Goal: Task Accomplishment & Management: Use online tool/utility

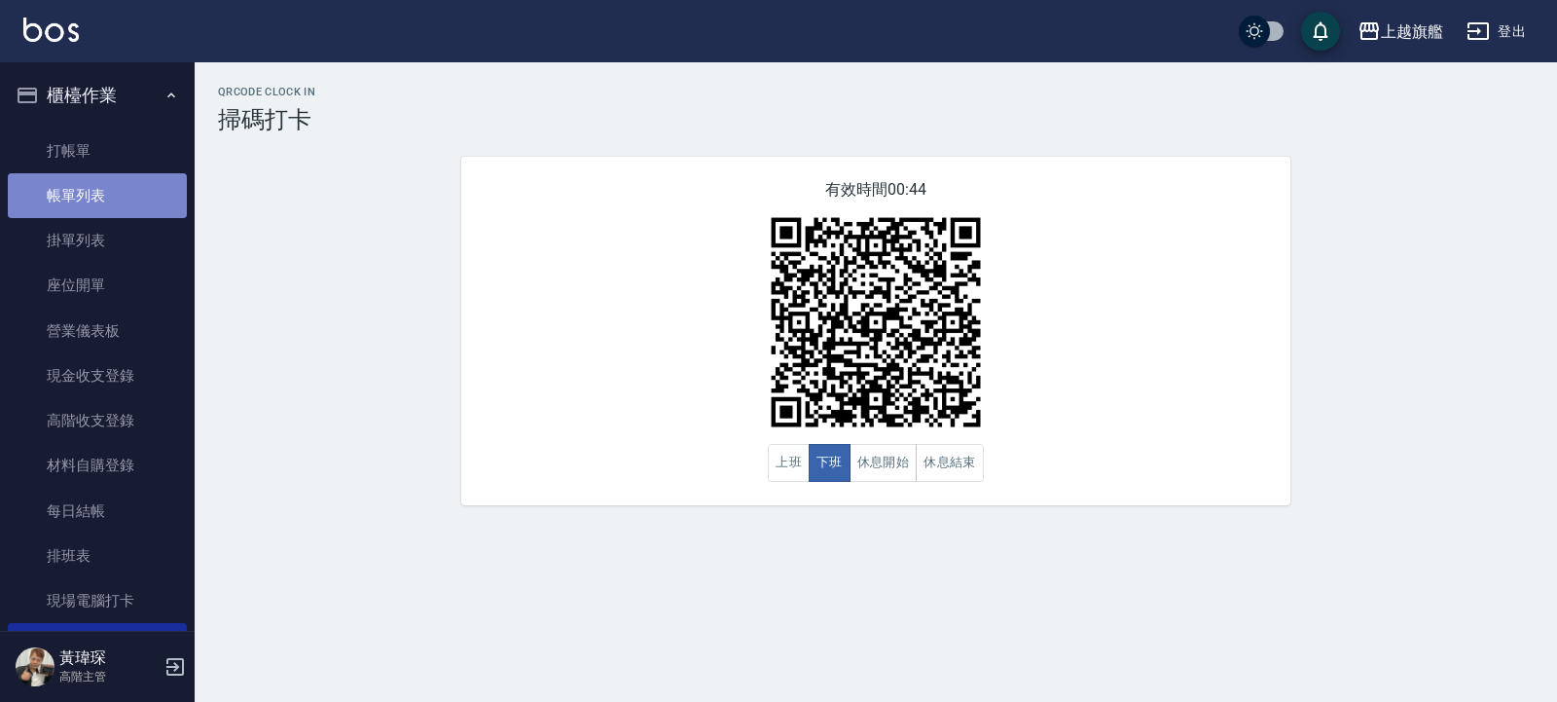
click at [125, 174] on link "帳單列表" at bounding box center [97, 195] width 179 height 45
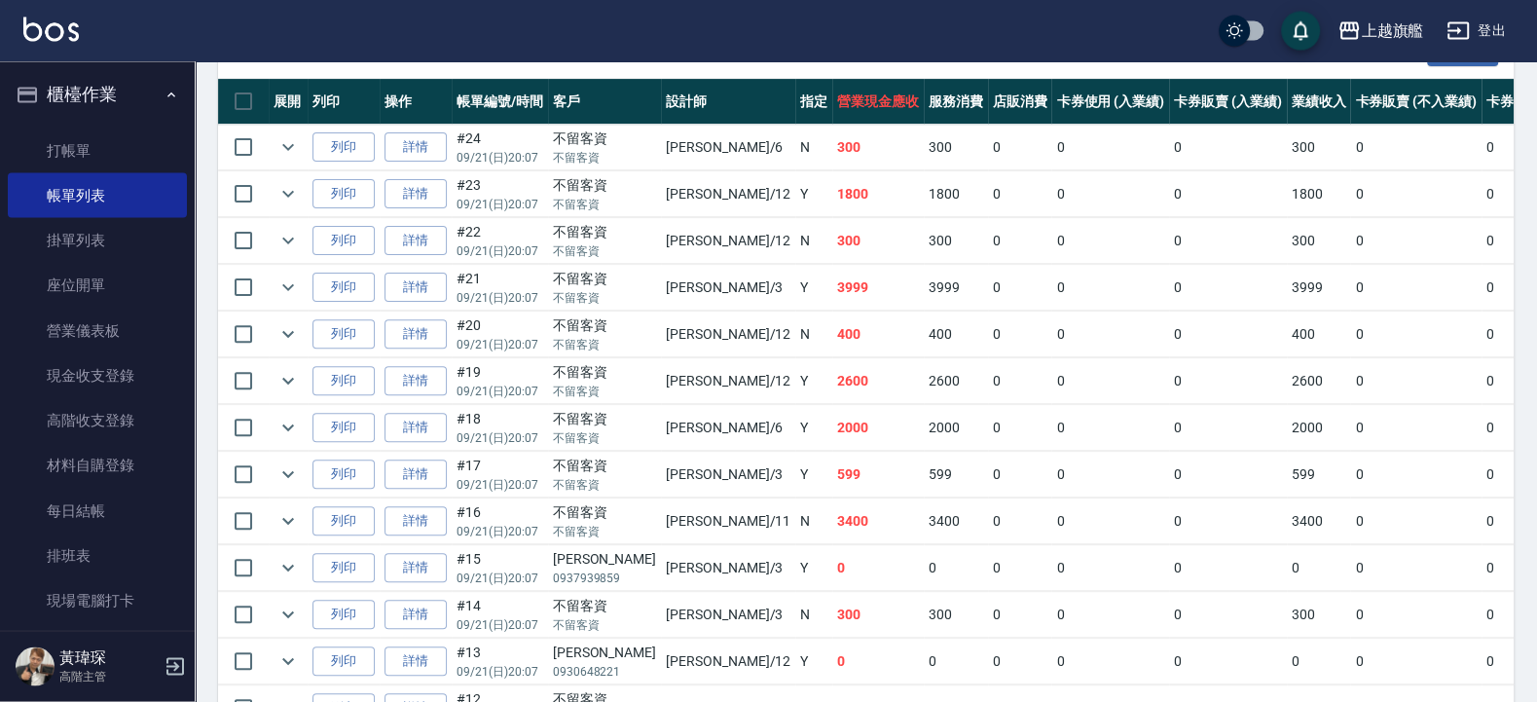
scroll to position [584, 0]
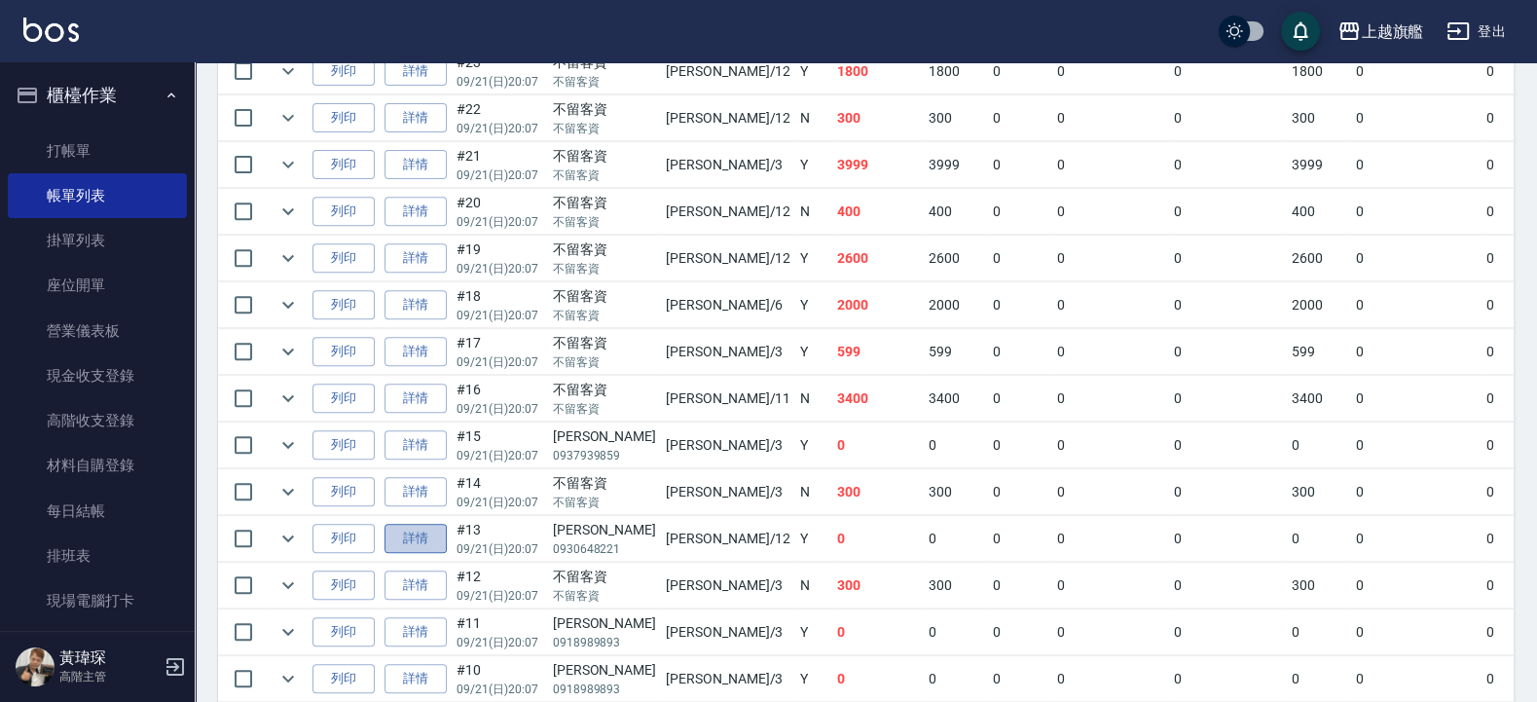
click at [442, 543] on link "詳情" at bounding box center [415, 539] width 62 height 30
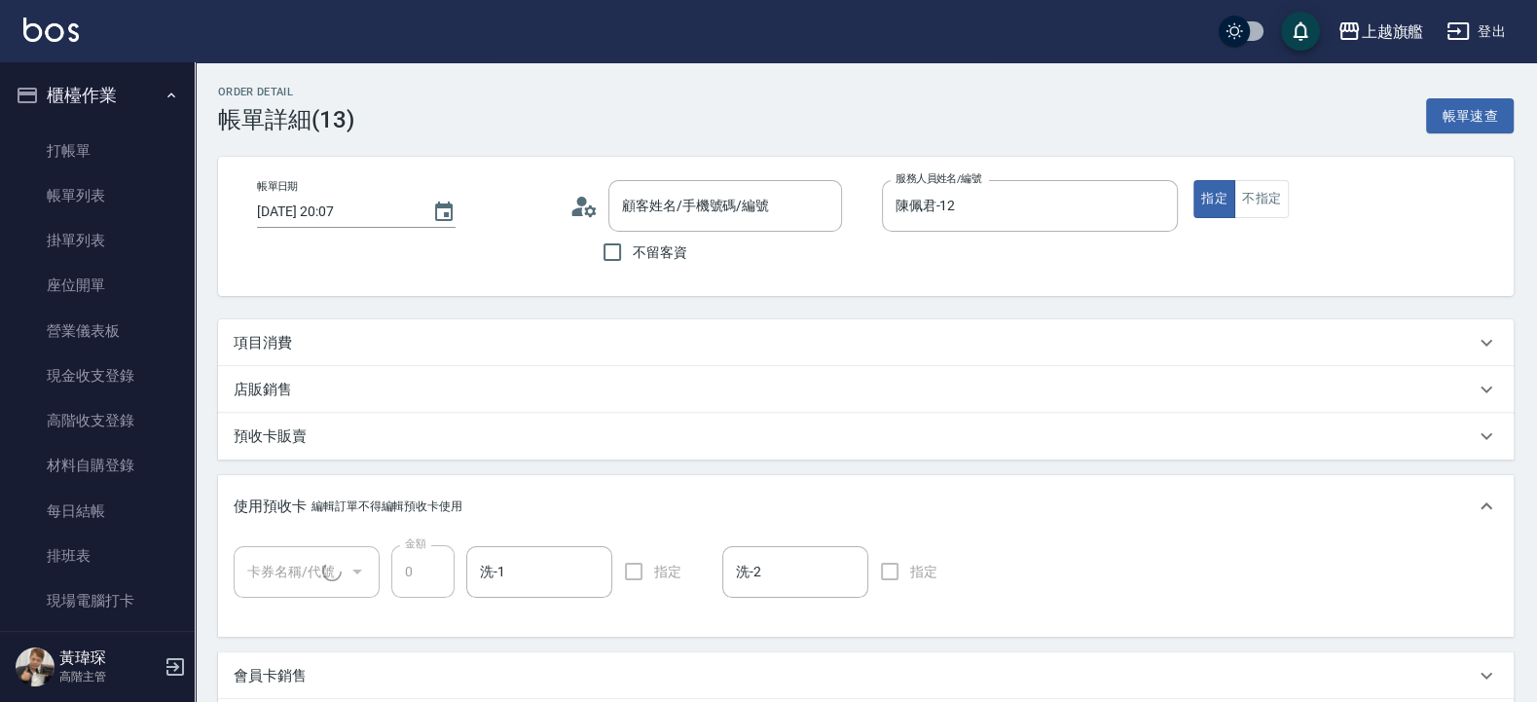
type input "[DATE] 20:07"
type input "陳佩君-12"
type input "[PERSON_NAME]/0930648221/null"
type input "重整卡(1/1)"
click at [516, 341] on div "項目消費" at bounding box center [854, 343] width 1241 height 20
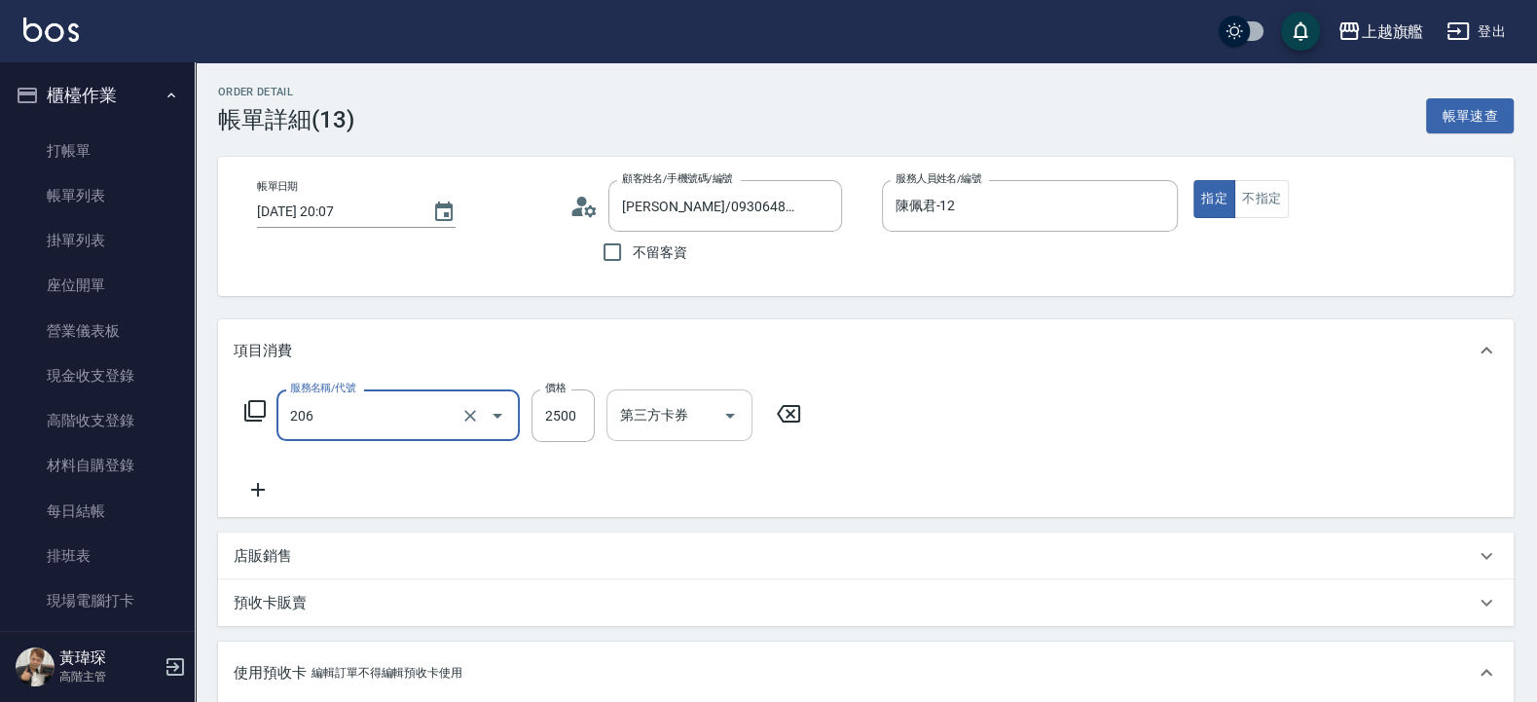
type input "燙髮2500(206)"
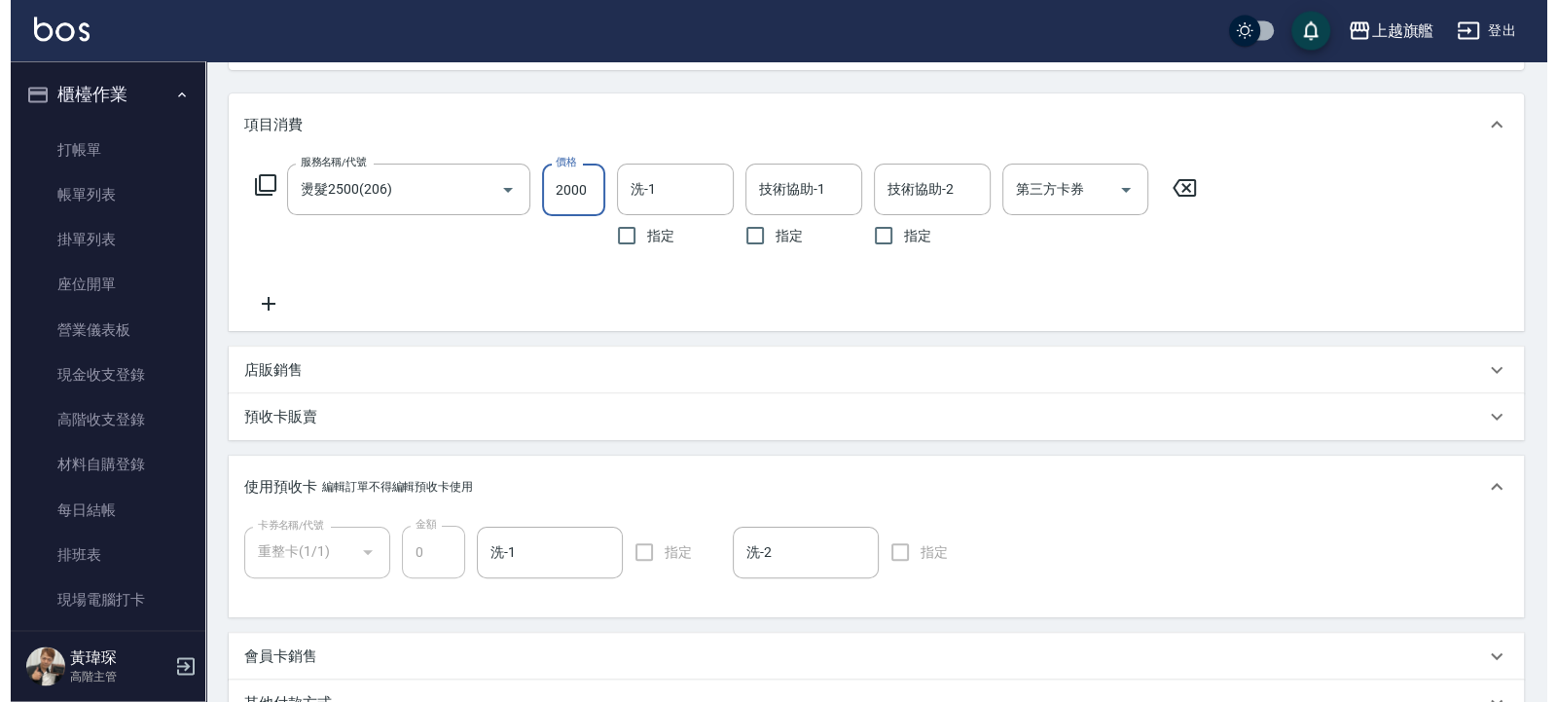
scroll to position [467, 0]
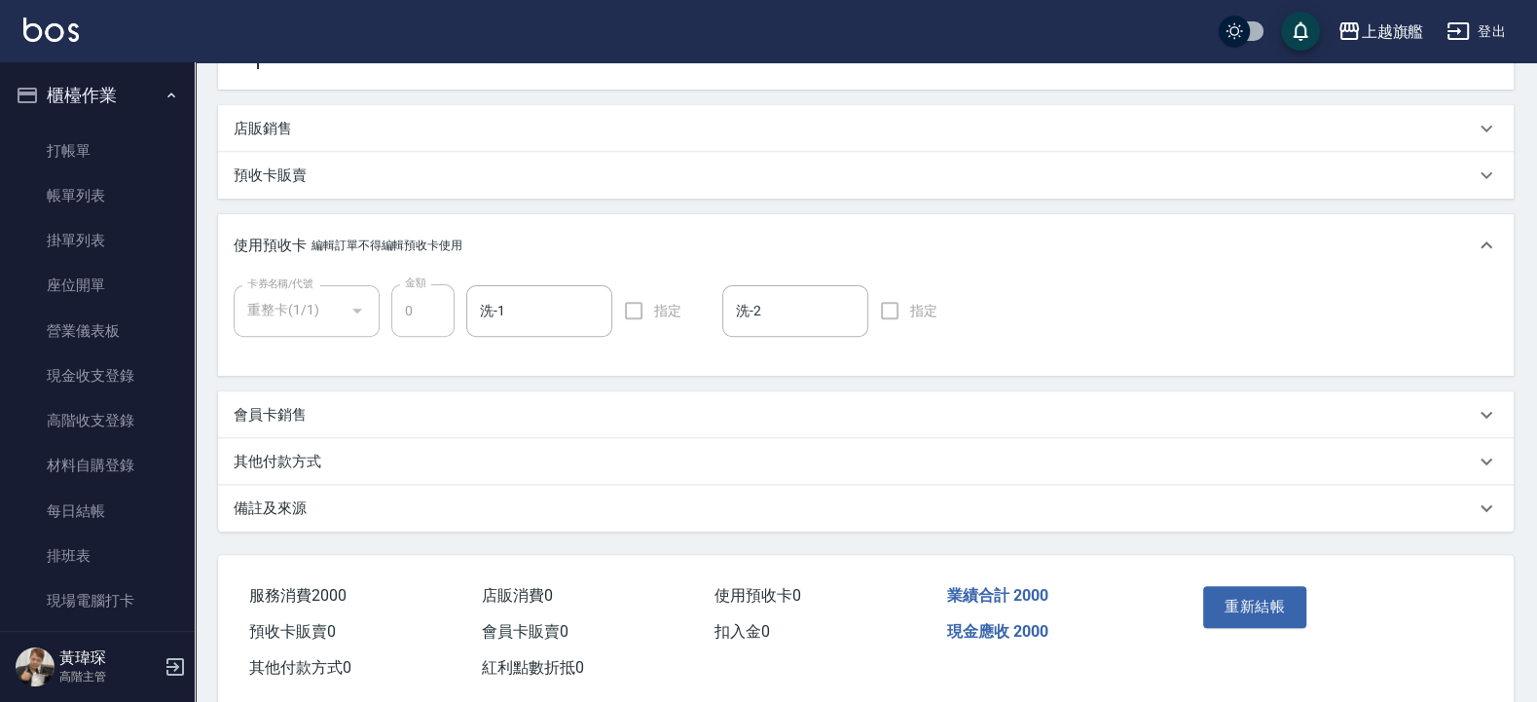
type input "2000"
click at [1232, 585] on div "重新結帳" at bounding box center [1262, 620] width 135 height 85
click at [1246, 606] on button "重新結帳" at bounding box center [1254, 606] width 103 height 41
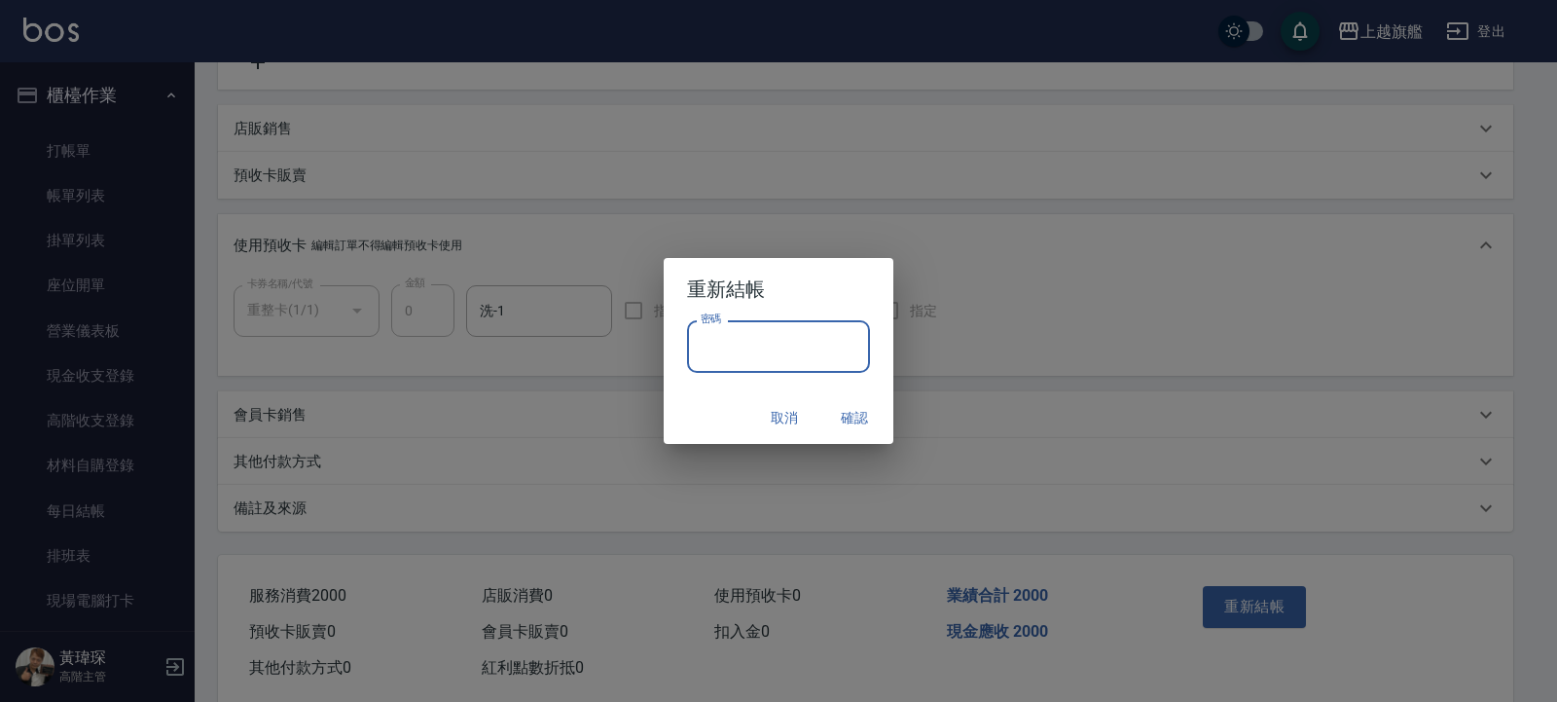
click at [774, 373] on input "密碼" at bounding box center [778, 346] width 183 height 53
type input "*******"
click at [866, 409] on button "確認" at bounding box center [854, 418] width 62 height 36
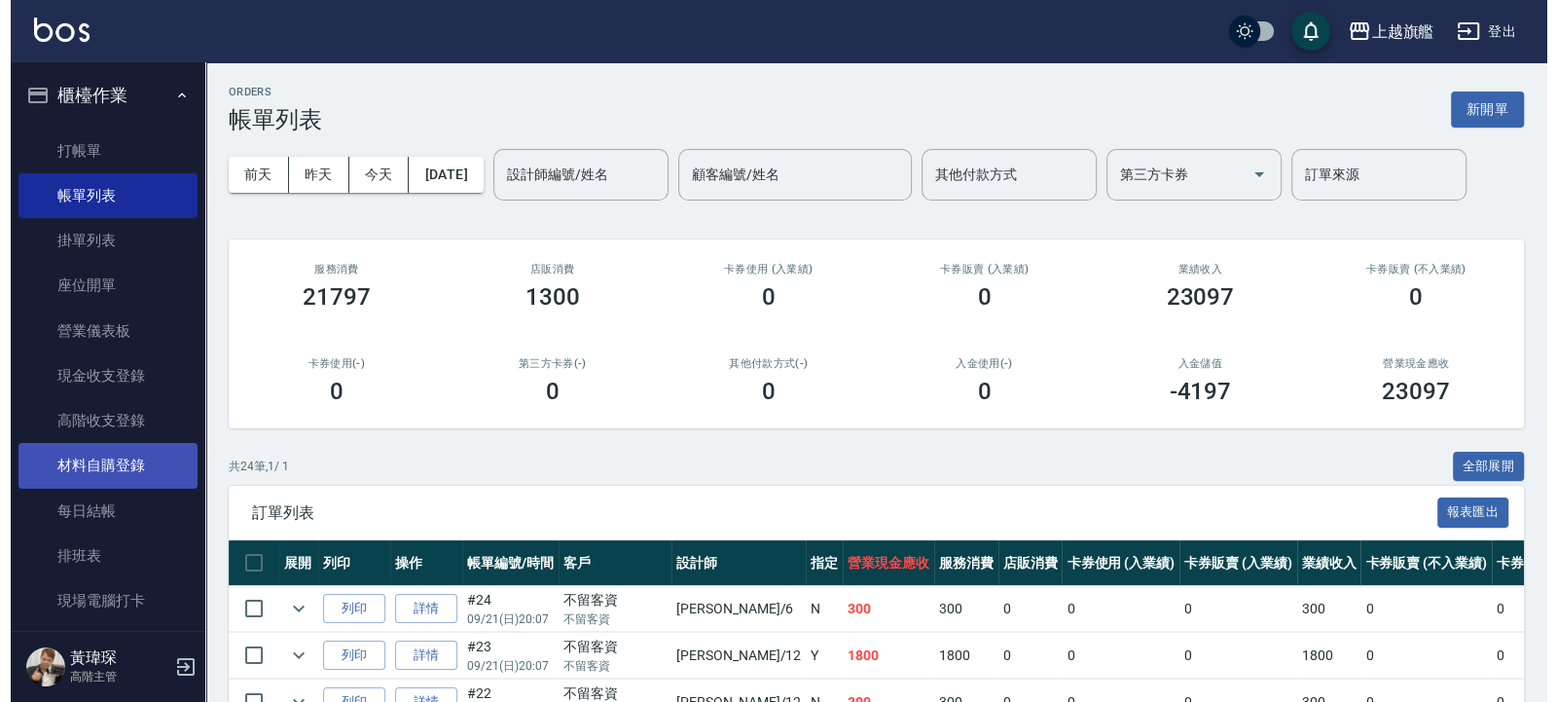
scroll to position [234, 0]
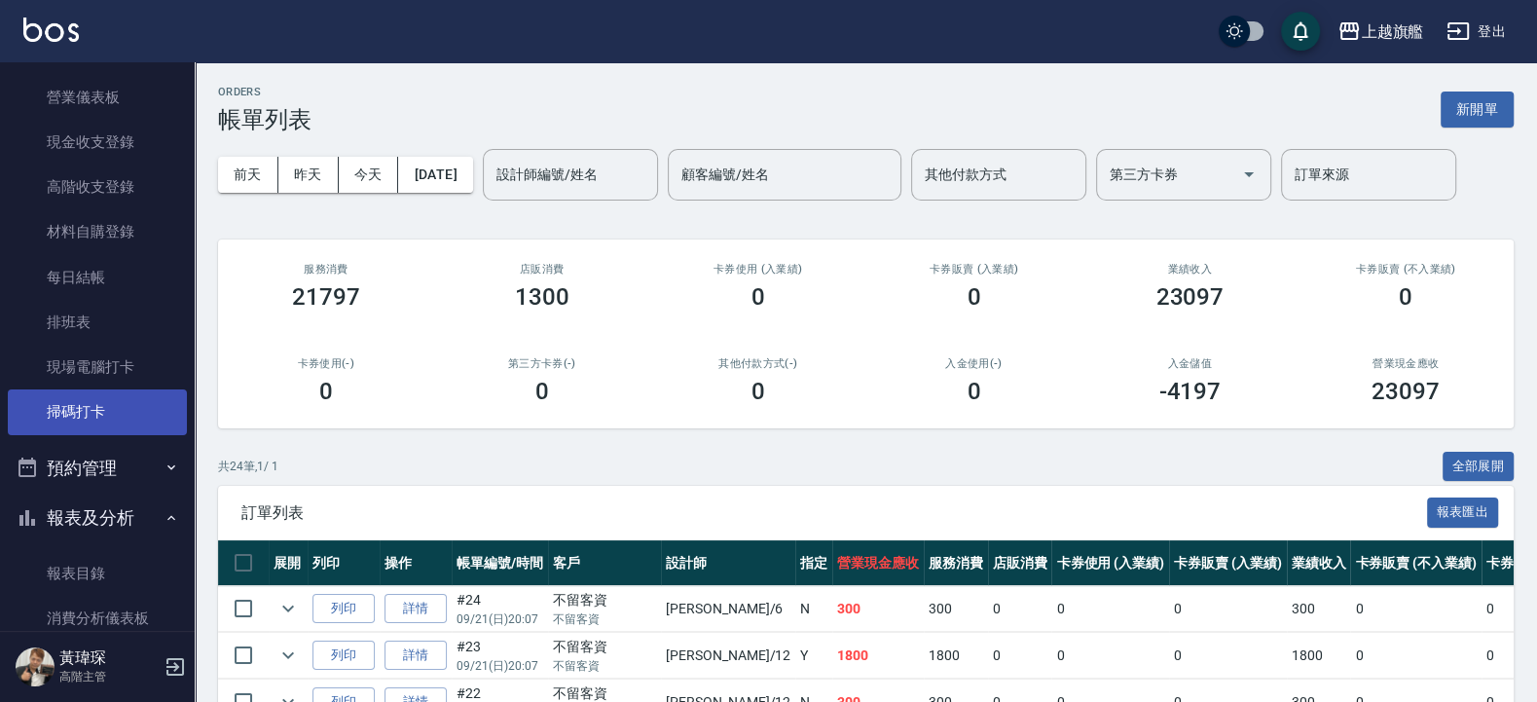
click at [95, 407] on link "掃碼打卡" at bounding box center [97, 411] width 179 height 45
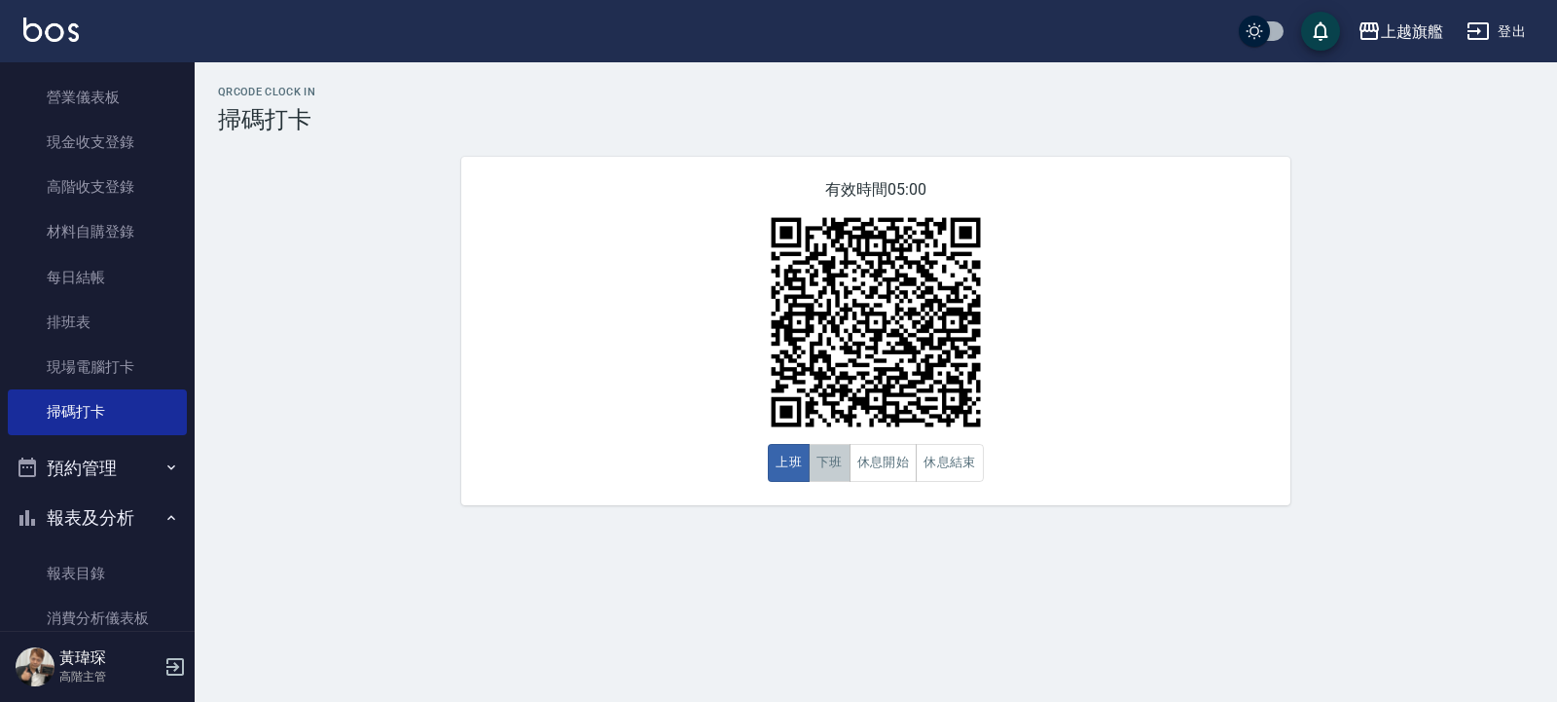
drag, startPoint x: 831, startPoint y: 463, endPoint x: 851, endPoint y: 476, distance: 23.2
click at [851, 476] on button "下班" at bounding box center [830, 463] width 42 height 38
